Goal: Task Accomplishment & Management: Manage account settings

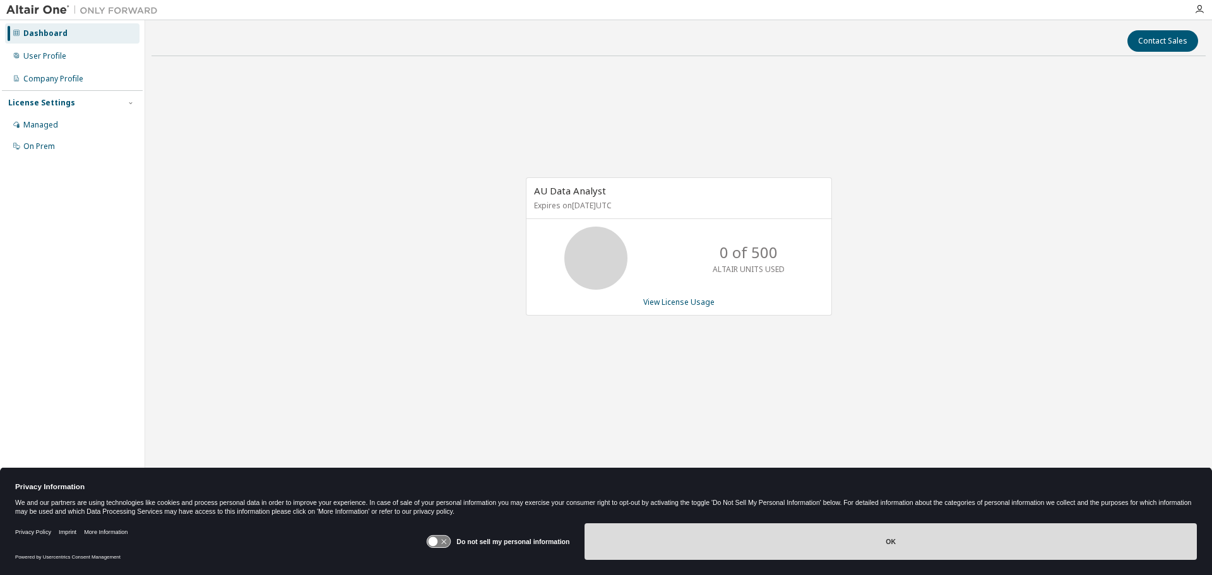
click at [776, 552] on button "OK" at bounding box center [890, 541] width 612 height 37
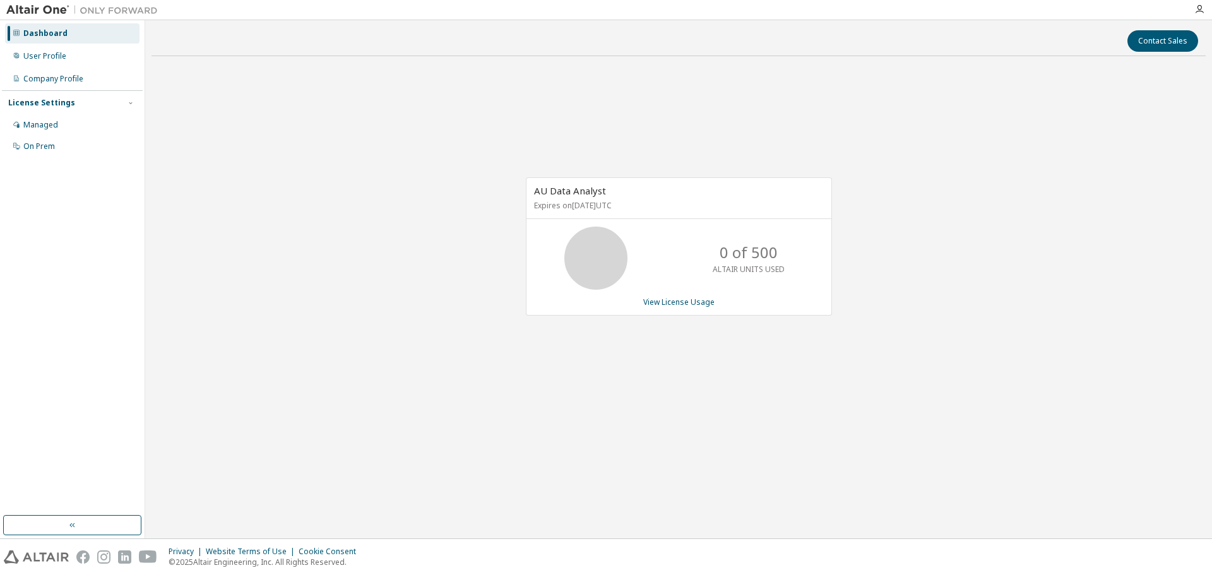
click at [571, 456] on div "Contact Sales AU Data Analyst Expires on [DATE] UTC 0 of 500 ALTAIR UNITS USED …" at bounding box center [678, 280] width 1054 height 506
click at [254, 267] on div "AU Data Analyst Expires on September 28, 2025 UTC 0 of 500 ALTAIR UNITS USED Vi…" at bounding box center [678, 253] width 1054 height 374
click at [60, 62] on div "User Profile" at bounding box center [72, 56] width 134 height 20
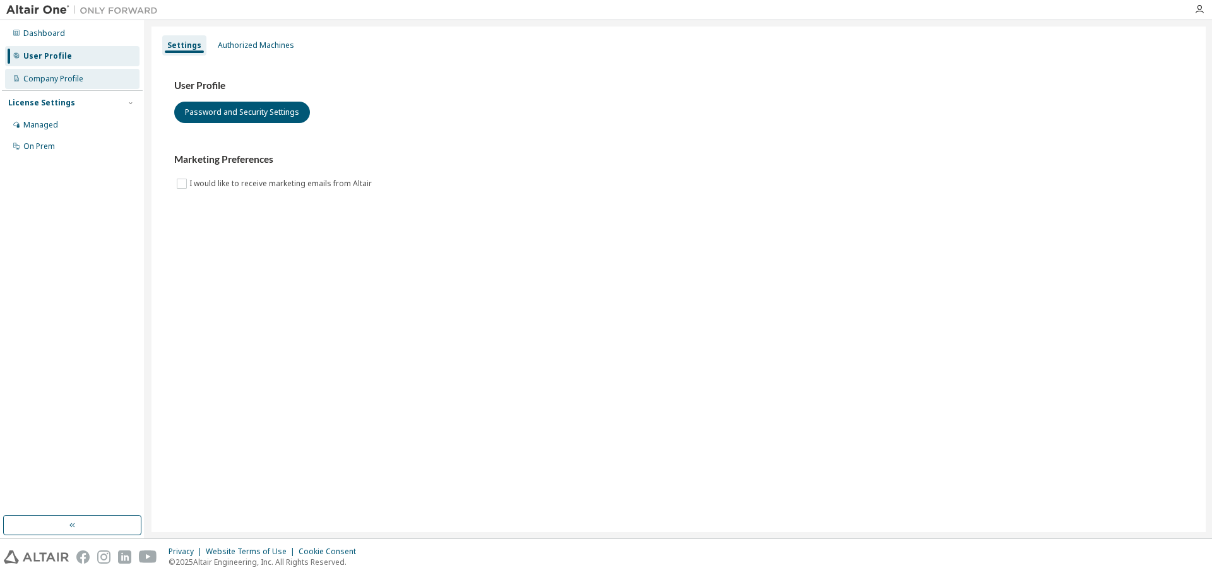
click at [53, 75] on div "Company Profile" at bounding box center [53, 79] width 60 height 10
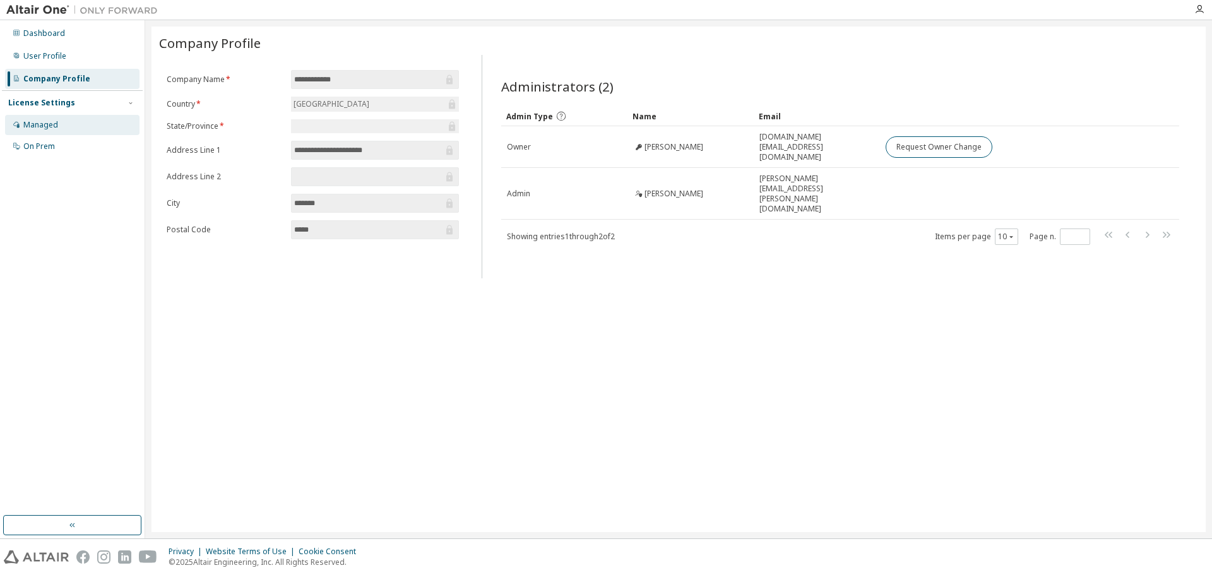
click at [71, 127] on div "Managed" at bounding box center [72, 125] width 134 height 20
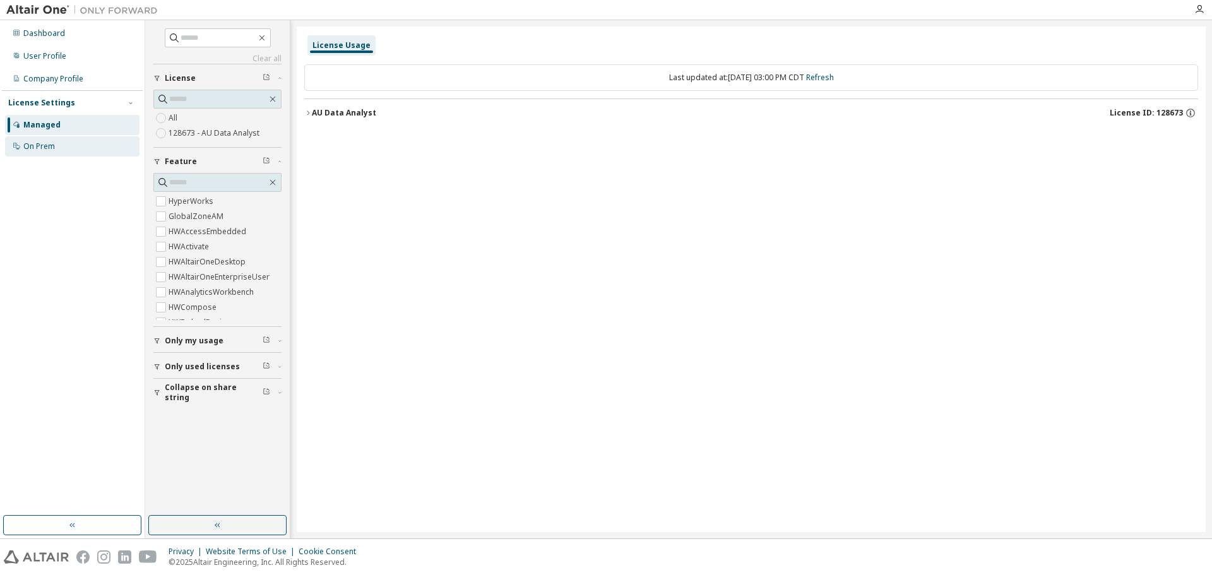
click at [77, 148] on div "On Prem" at bounding box center [72, 146] width 134 height 20
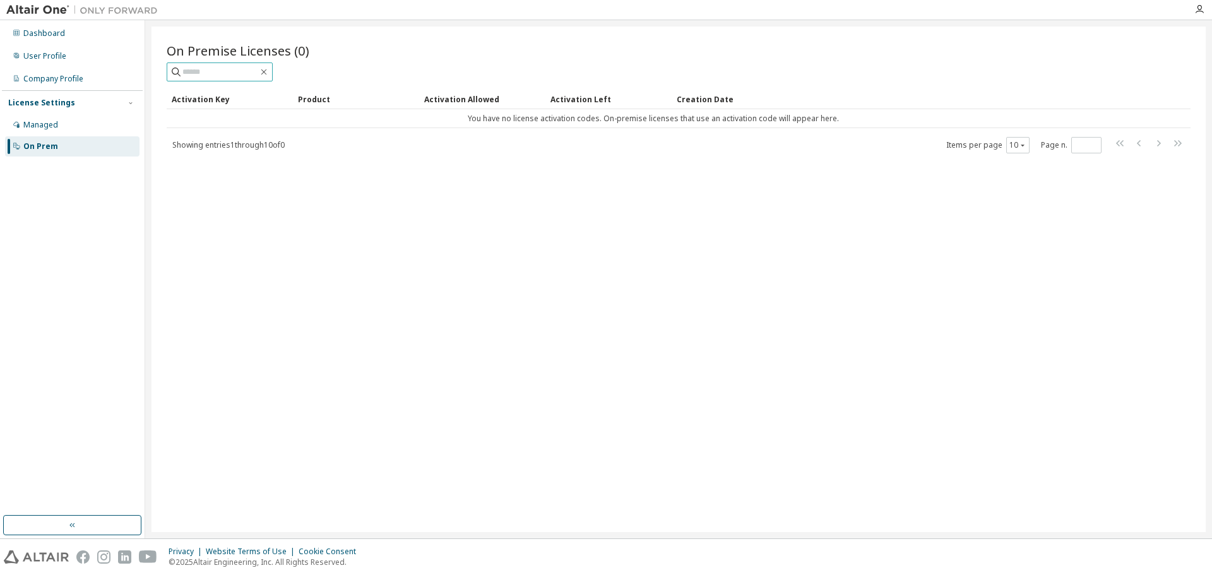
click at [258, 73] on input "text" at bounding box center [220, 72] width 76 height 13
click at [267, 71] on icon "button" at bounding box center [264, 72] width 6 height 6
click at [459, 117] on td "You have no license activation codes. On-premise licenses that use an activatio…" at bounding box center [653, 118] width 973 height 19
click at [57, 78] on div "Company Profile" at bounding box center [53, 79] width 60 height 10
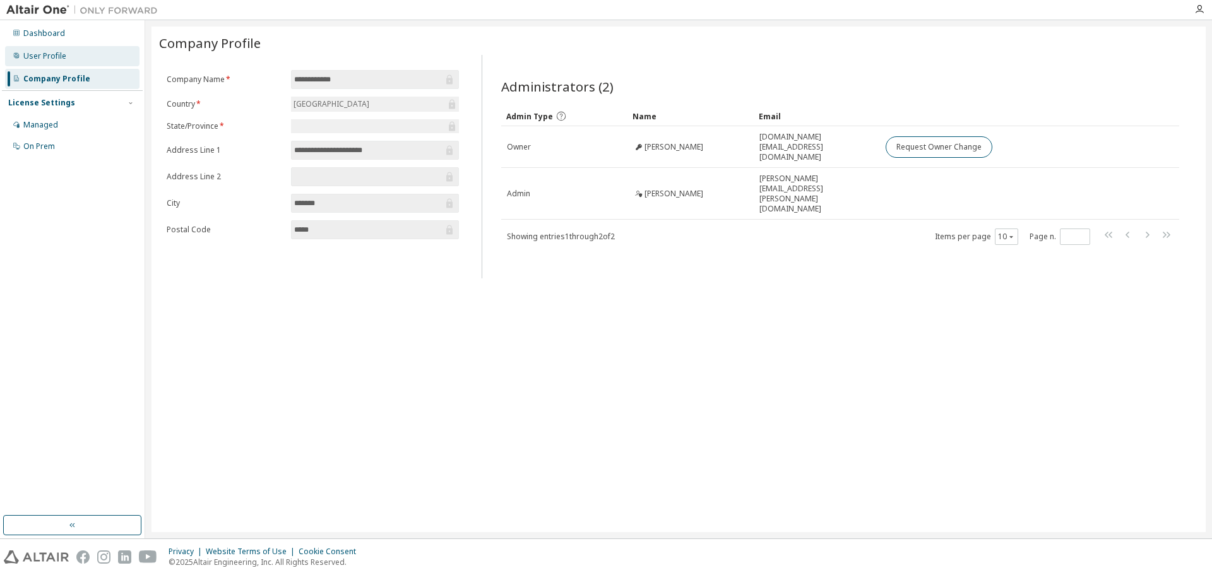
click at [61, 62] on div "User Profile" at bounding box center [72, 56] width 134 height 20
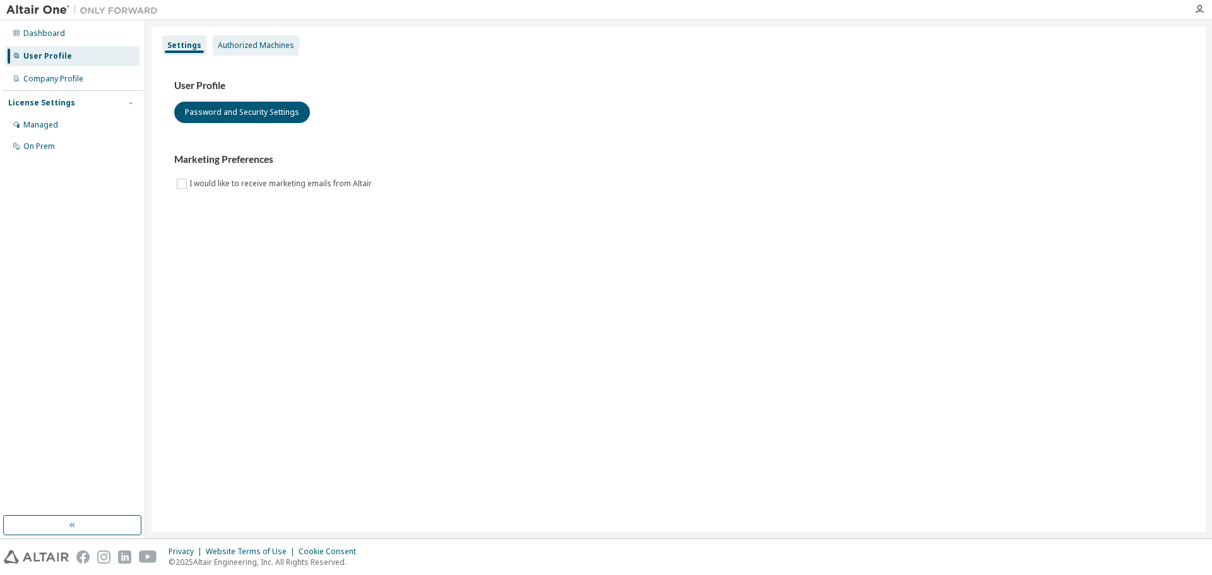
click at [223, 52] on div "Authorized Machines" at bounding box center [256, 45] width 86 height 20
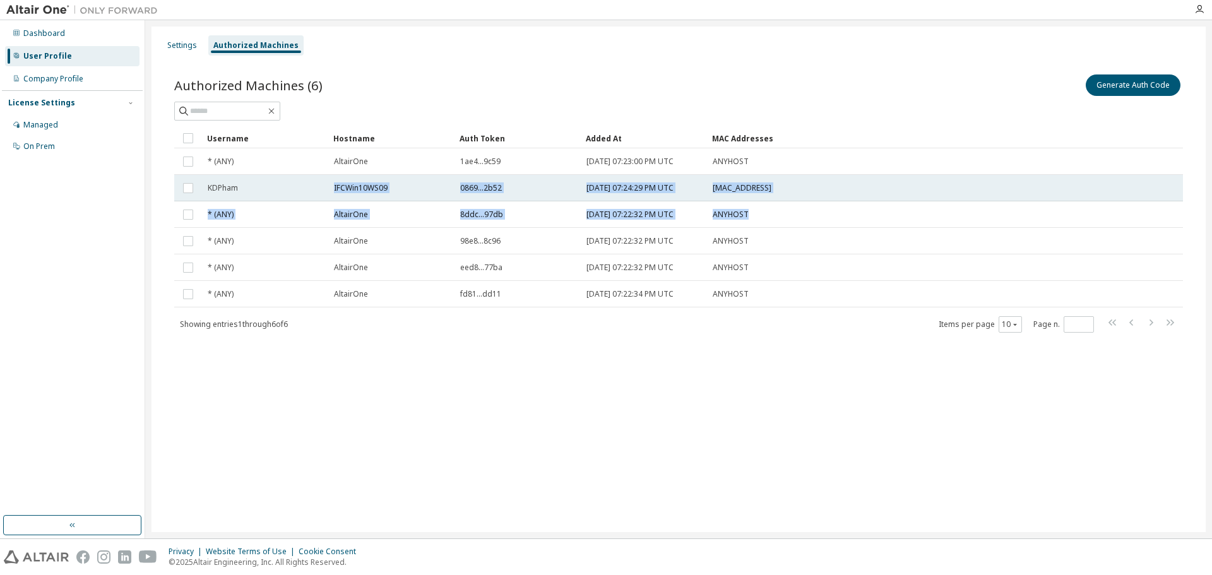
drag, startPoint x: 333, startPoint y: 191, endPoint x: 802, endPoint y: 201, distance: 469.0
click at [799, 203] on tbody "* (ANY) AltairOne 1ae4...9c59 2022-09-15 07:23:00 PM UTC ANYHOST KDPham IFCWin1…" at bounding box center [678, 227] width 1008 height 159
click at [812, 195] on td "00:50:56:B2:8F:FA" at bounding box center [881, 188] width 348 height 27
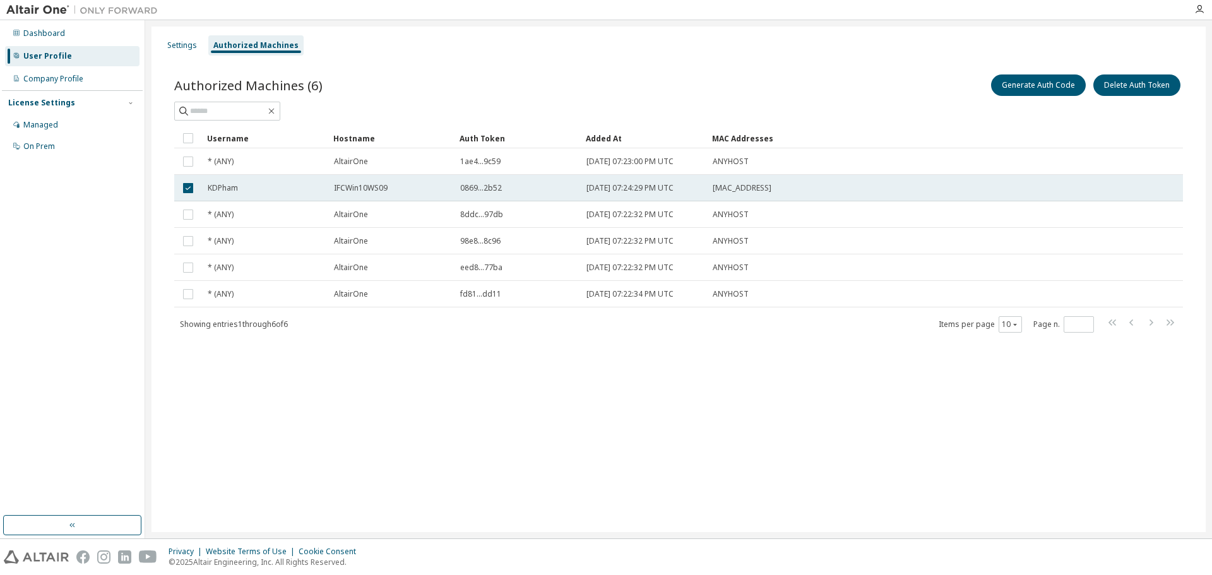
click at [724, 196] on td "00:50:56:B2:8F:FA" at bounding box center [881, 188] width 348 height 27
click at [1147, 88] on button "Delete Auth Token" at bounding box center [1136, 84] width 87 height 21
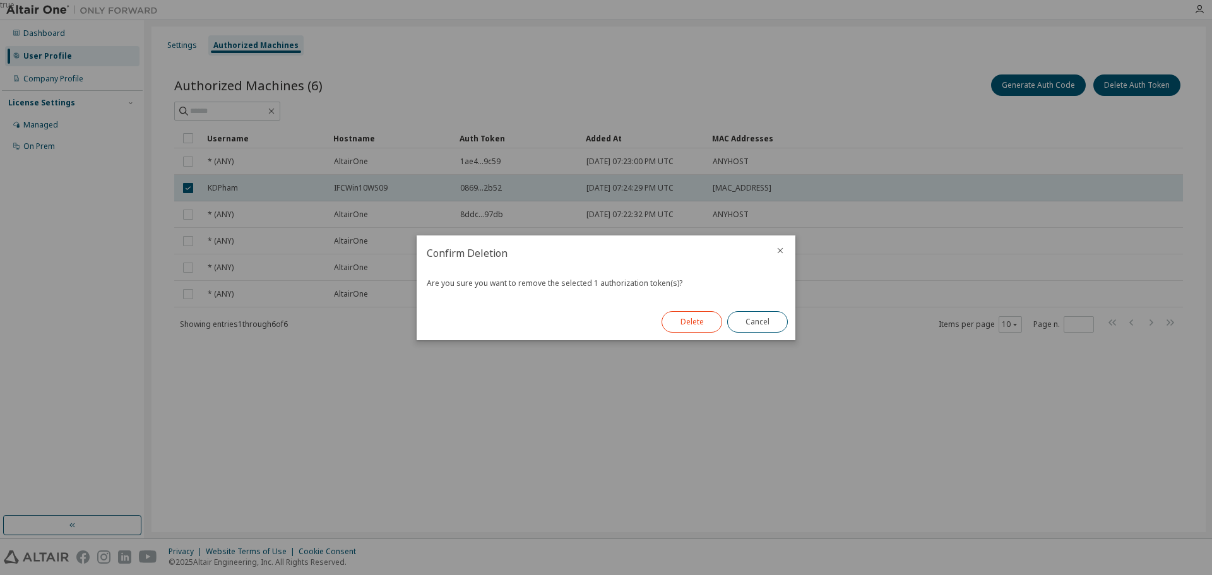
click at [690, 321] on button "Delete" at bounding box center [691, 321] width 61 height 21
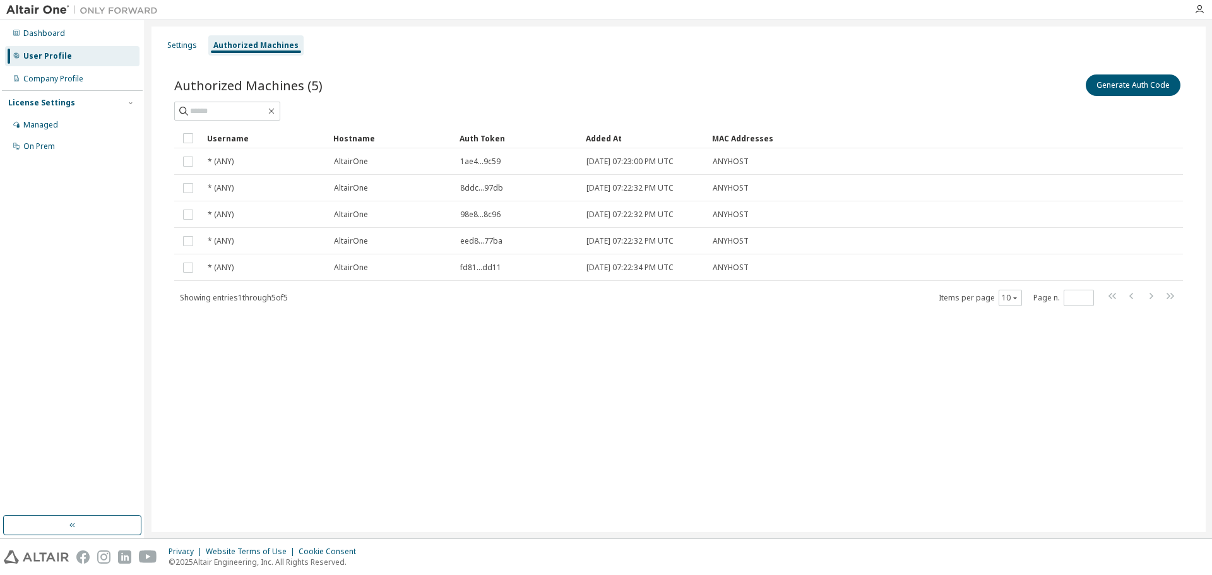
click at [622, 406] on div "Settings Authorized Machines Authorized Machines (5) Generate Auth Code Clear L…" at bounding box center [678, 280] width 1054 height 506
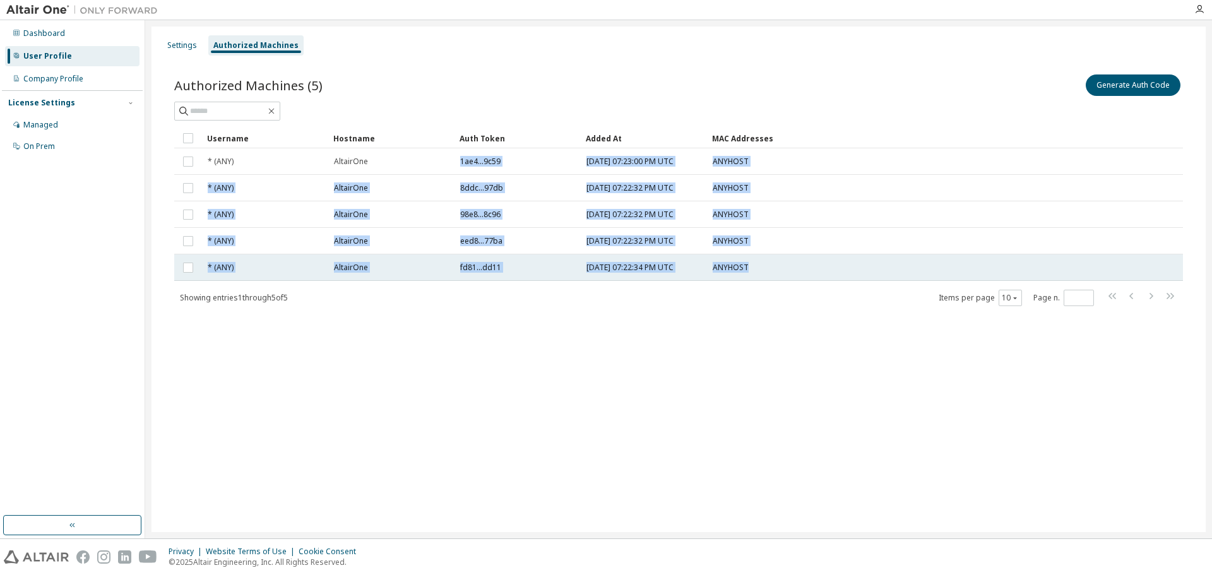
drag, startPoint x: 457, startPoint y: 160, endPoint x: 752, endPoint y: 279, distance: 317.9
click at [752, 279] on tbody "* (ANY) AltairOne 1ae4...9c59 2022-09-15 07:23:00 PM UTC ANYHOST * (ANY) Altair…" at bounding box center [678, 214] width 1008 height 133
click at [785, 278] on td "ANYHOST" at bounding box center [881, 267] width 348 height 27
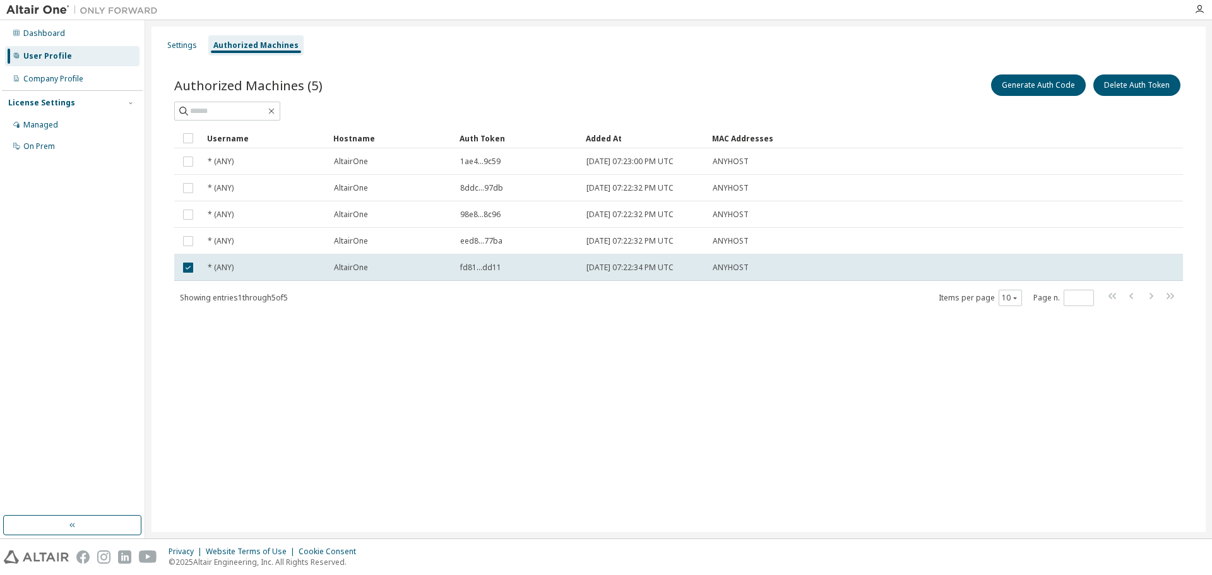
click at [675, 340] on div "Settings Authorized Machines Authorized Machines (5) Generate Auth Code Delete …" at bounding box center [678, 280] width 1054 height 506
click at [631, 398] on div "Settings Authorized Machines Authorized Machines (5) Generate Auth Code Delete …" at bounding box center [678, 280] width 1054 height 506
click at [33, 26] on div "Dashboard" at bounding box center [72, 33] width 134 height 20
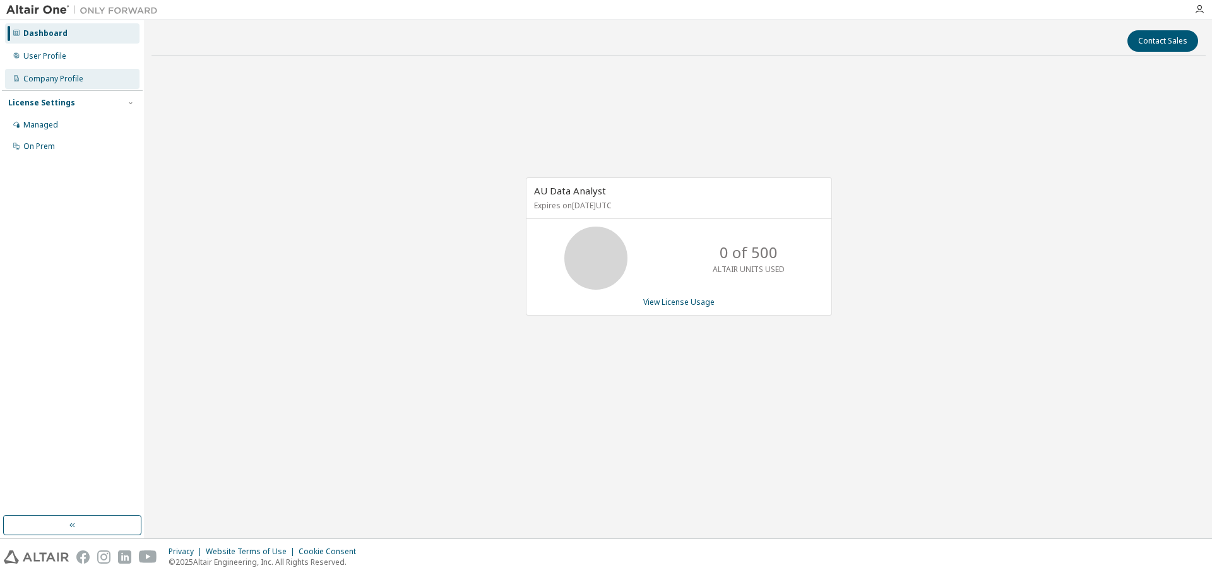
click at [73, 71] on div "Company Profile" at bounding box center [72, 79] width 134 height 20
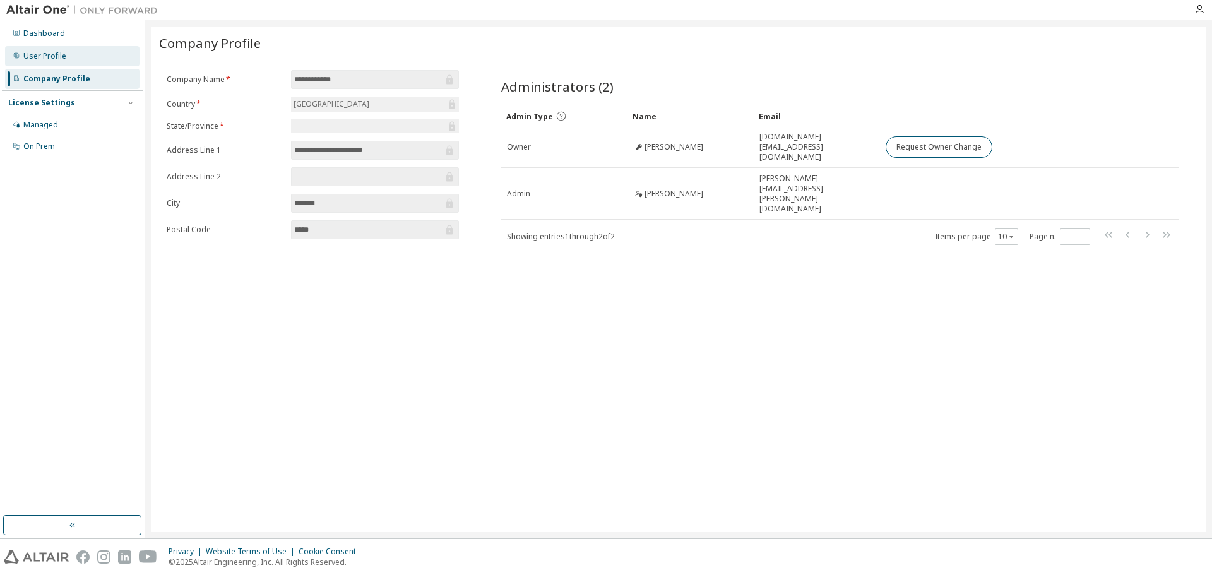
click at [94, 59] on div "User Profile" at bounding box center [72, 56] width 134 height 20
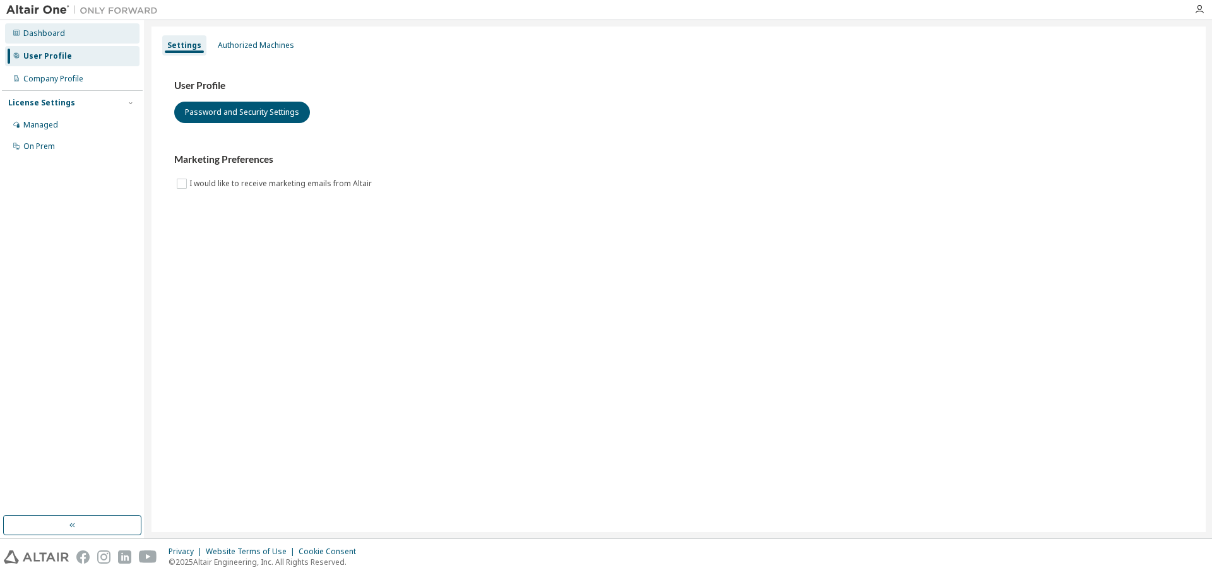
click at [92, 37] on div "Dashboard" at bounding box center [72, 33] width 134 height 20
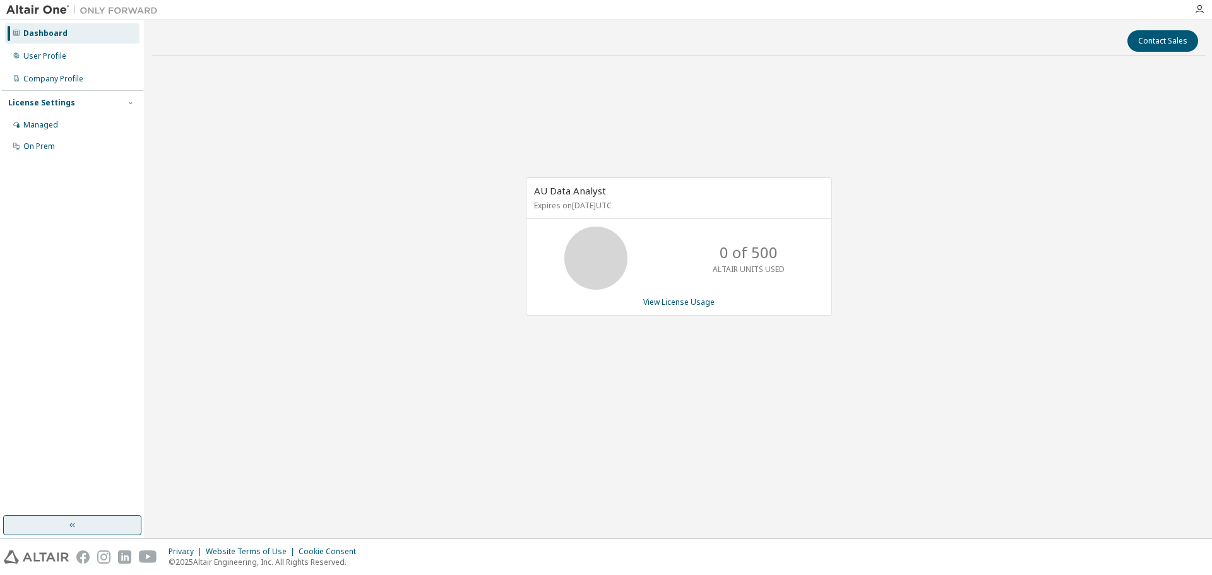
click at [83, 528] on button "button" at bounding box center [72, 525] width 138 height 20
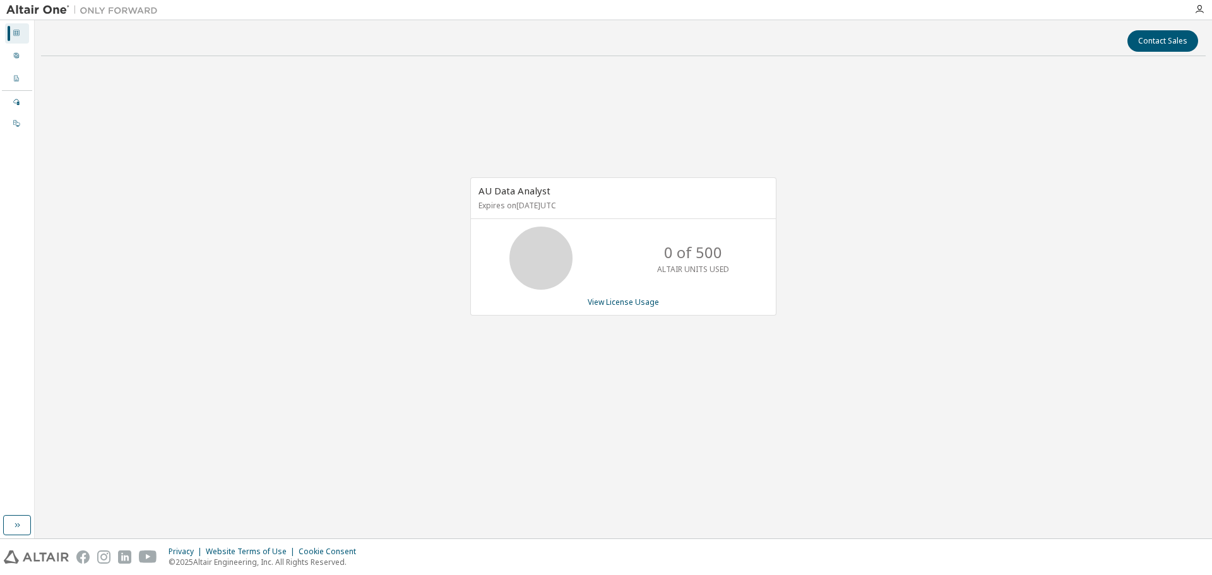
click at [16, 512] on div "Dashboard User Profile Company Profile License Settings Managed On Prem" at bounding box center [17, 268] width 30 height 492
click at [25, 524] on button "button" at bounding box center [17, 525] width 28 height 20
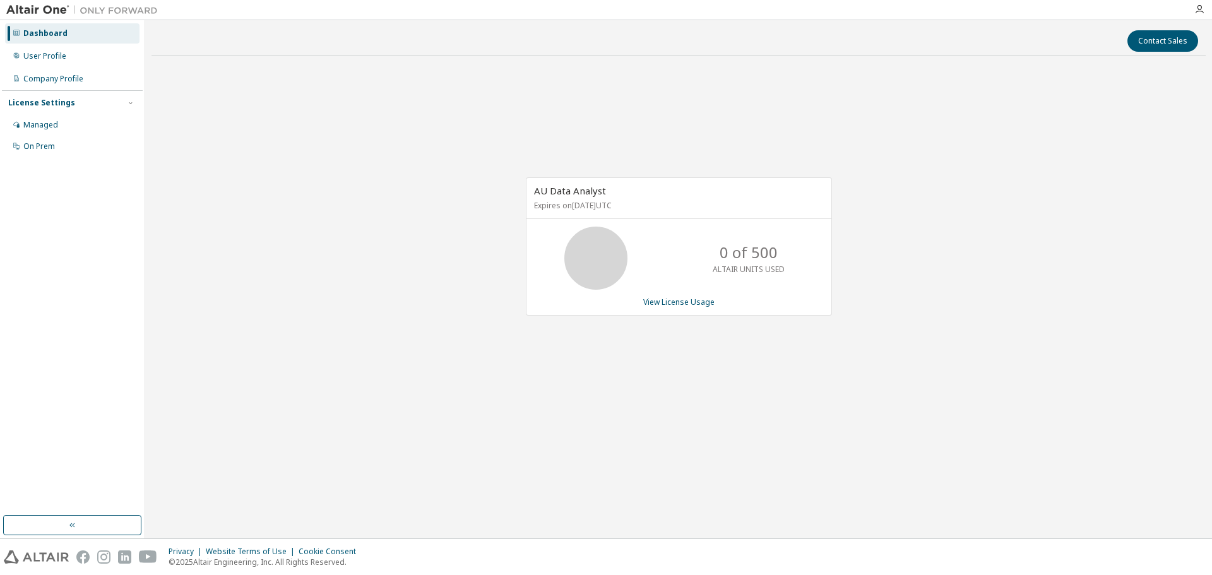
drag, startPoint x: 1137, startPoint y: 192, endPoint x: 1144, endPoint y: 166, distance: 26.8
click at [1137, 191] on div "AU Data Analyst Expires on September 28, 2025 UTC 0 of 500 ALTAIR UNITS USED Vi…" at bounding box center [678, 253] width 1054 height 374
click at [1199, 8] on icon "button" at bounding box center [1199, 9] width 10 height 10
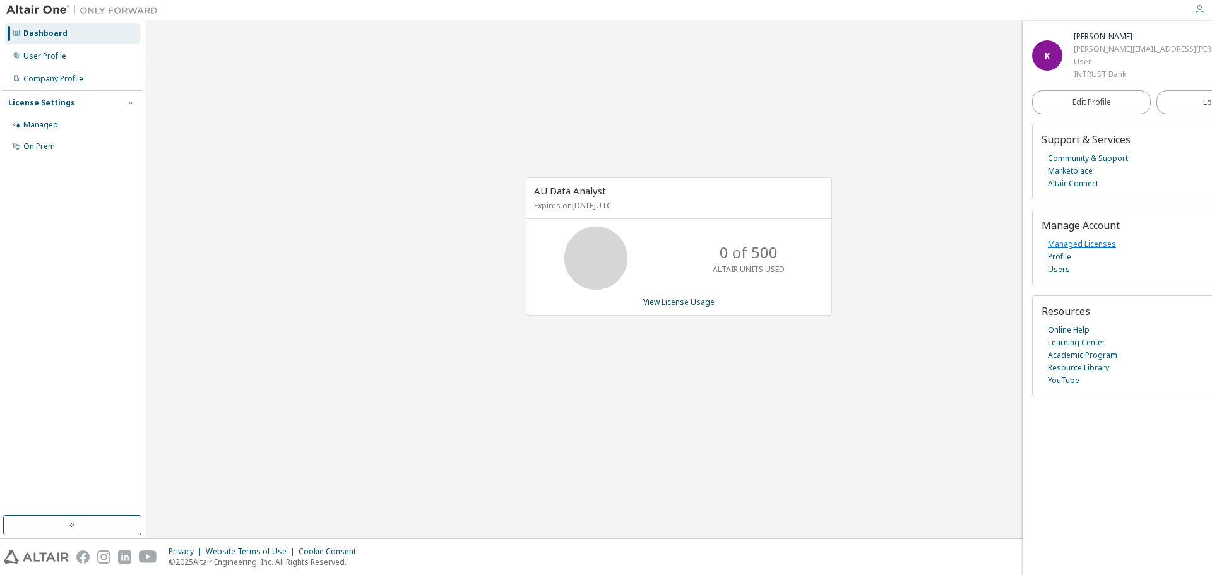
click at [1062, 247] on link "Managed Licenses" at bounding box center [1082, 244] width 68 height 13
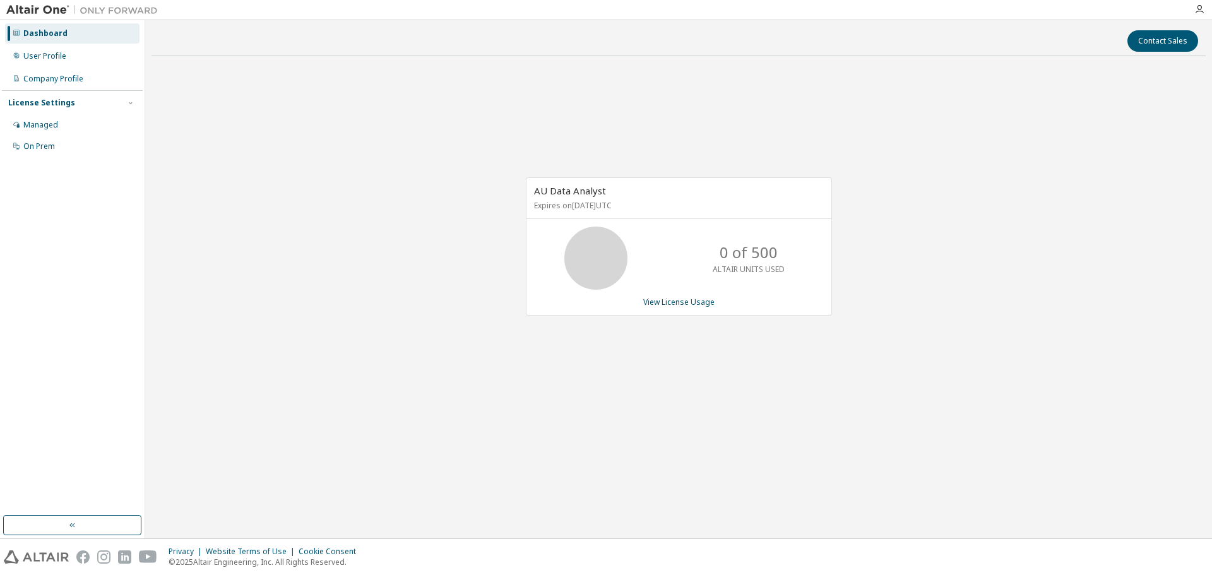
click at [69, 335] on div "Dashboard User Profile Company Profile License Settings Managed On Prem" at bounding box center [72, 268] width 141 height 492
click at [69, 336] on div "Dashboard User Profile Company Profile License Settings Managed On Prem" at bounding box center [72, 268] width 141 height 492
click at [464, 475] on div "Contact Sales AU Data Analyst Expires on [DATE] UTC 0 of 500 ALTAIR UNITS USED …" at bounding box center [678, 280] width 1054 height 506
